Goal: Task Accomplishment & Management: Manage account settings

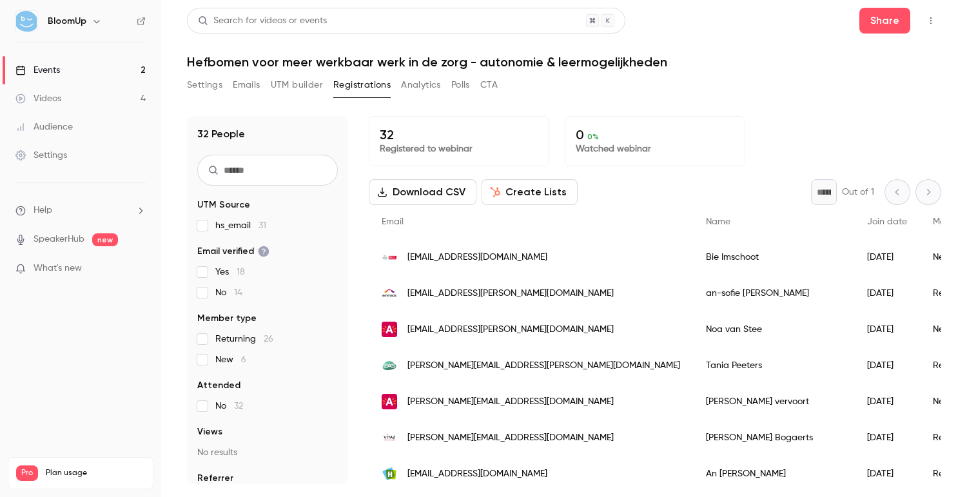
click at [85, 64] on link "Events 2" at bounding box center [80, 70] width 161 height 28
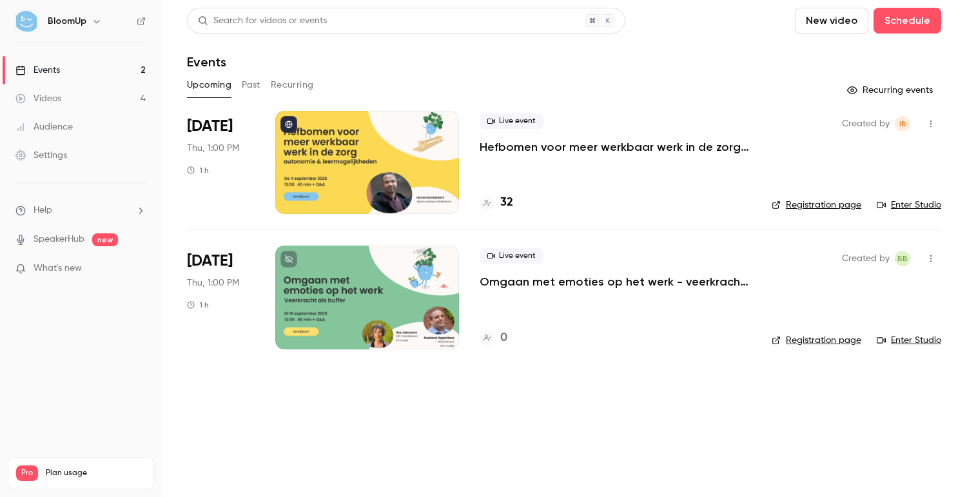
click at [378, 301] on div at bounding box center [367, 297] width 184 height 103
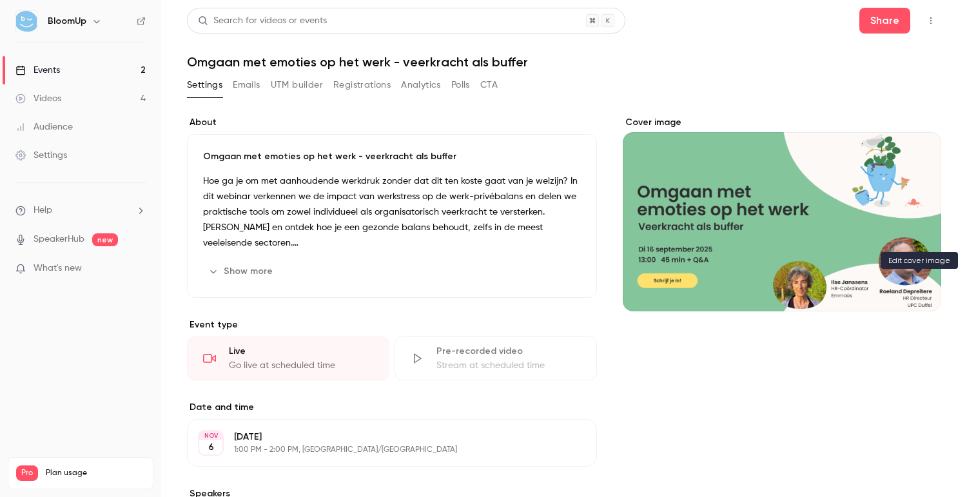
click at [915, 284] on icon "Cover image" at bounding box center [918, 288] width 14 height 10
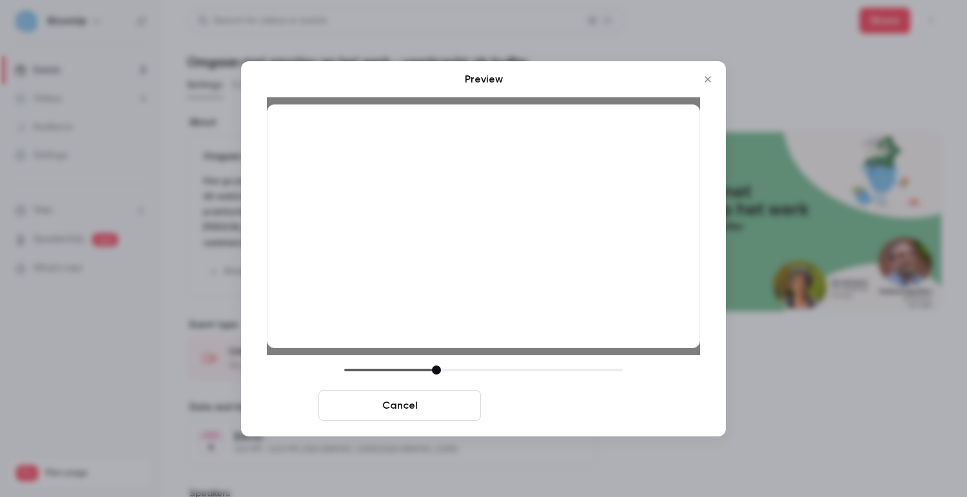
click at [572, 414] on button "Save cover" at bounding box center [567, 405] width 162 height 31
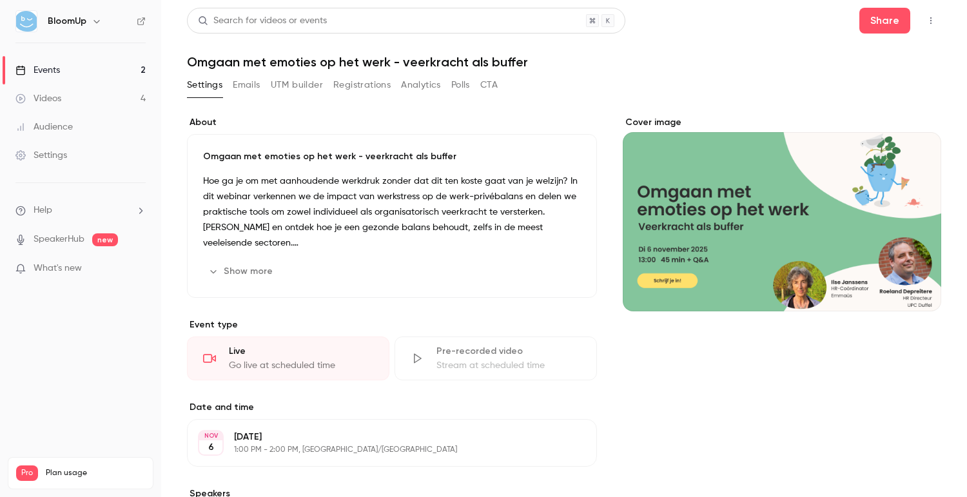
click at [249, 277] on button "Show more" at bounding box center [241, 271] width 77 height 21
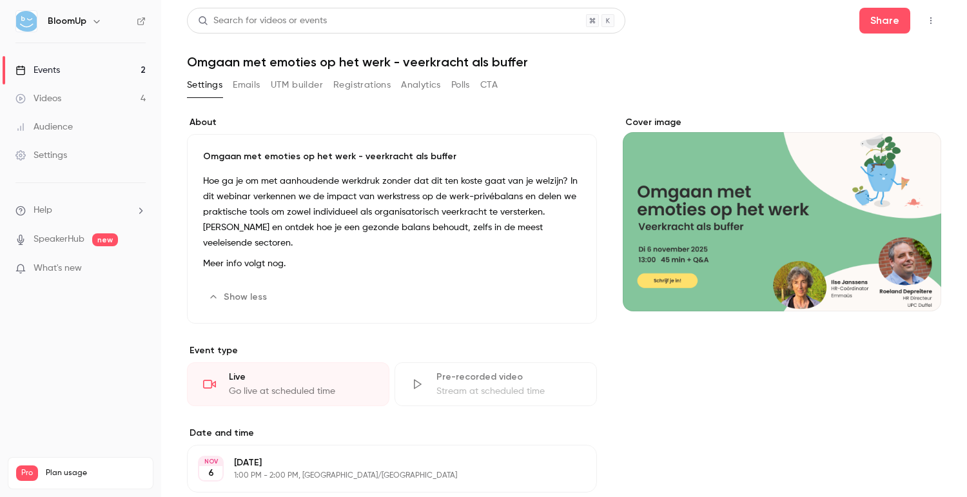
click at [572, 297] on button "Edit" at bounding box center [557, 297] width 47 height 21
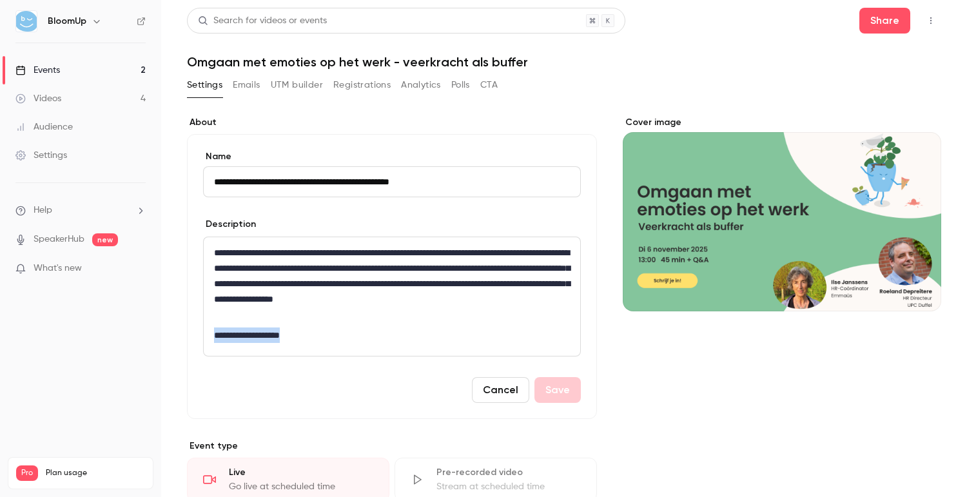
drag, startPoint x: 288, startPoint y: 336, endPoint x: 177, endPoint y: 336, distance: 110.9
click at [177, 336] on main "**********" at bounding box center [564, 248] width 806 height 497
click at [552, 376] on button "Save" at bounding box center [557, 385] width 46 height 26
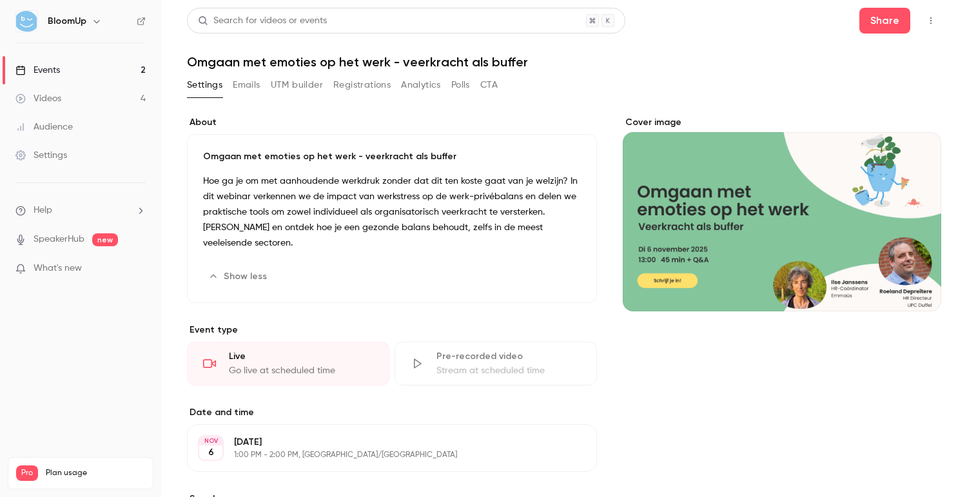
click at [98, 68] on link "Events 2" at bounding box center [80, 70] width 161 height 28
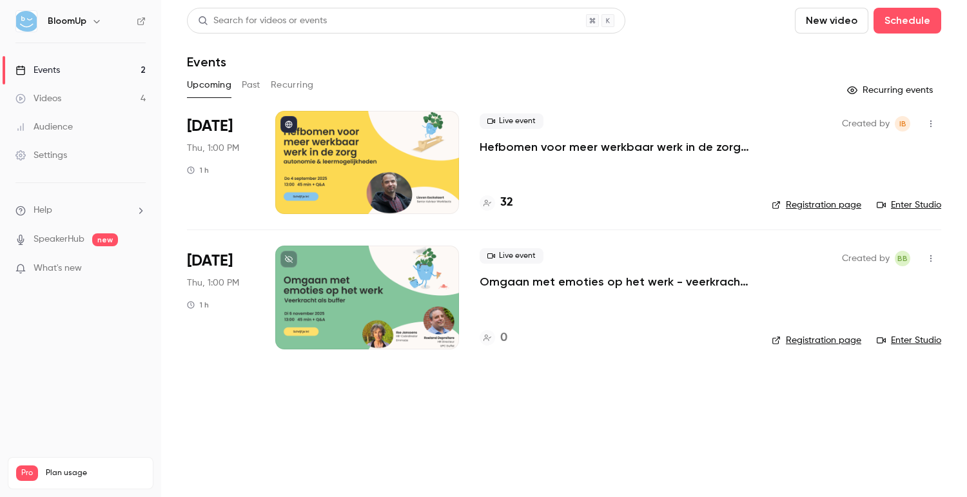
click at [832, 204] on link "Registration page" at bounding box center [816, 205] width 90 height 13
click at [287, 260] on icon at bounding box center [289, 259] width 8 height 8
click at [251, 85] on button "Past" at bounding box center [251, 85] width 19 height 21
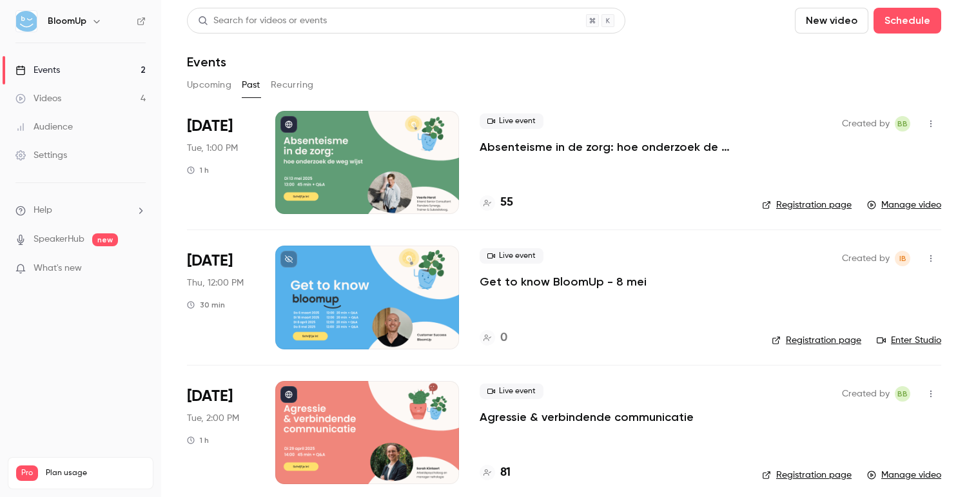
click at [804, 209] on link "Registration page" at bounding box center [807, 205] width 90 height 13
